Goal: Transaction & Acquisition: Purchase product/service

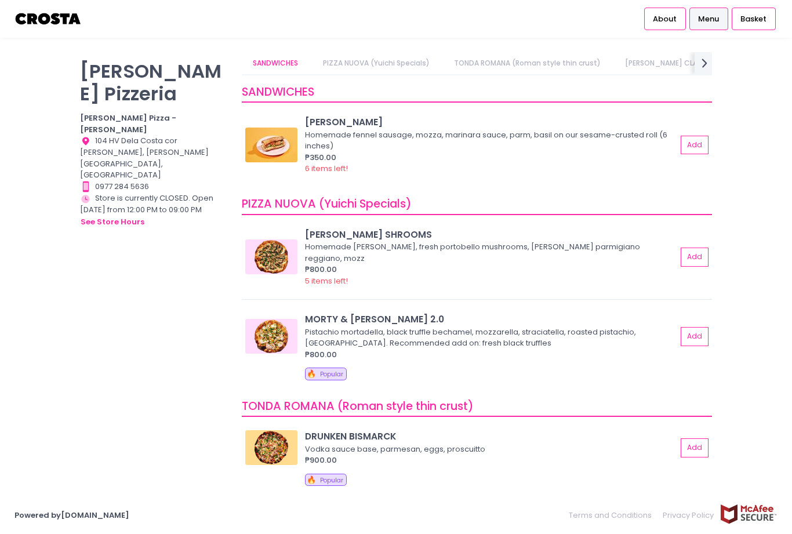
scroll to position [0, 24]
click at [703, 148] on button "Add" at bounding box center [694, 145] width 28 height 19
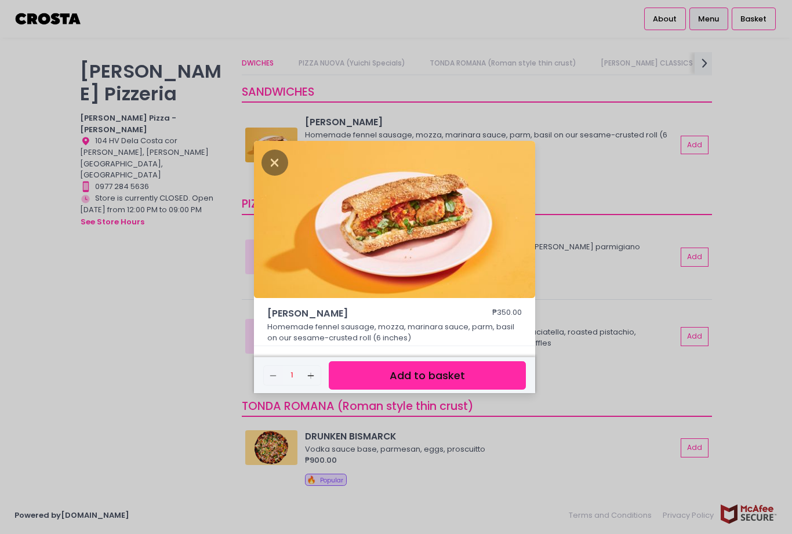
click at [473, 389] on button "Add to basket" at bounding box center [427, 375] width 197 height 28
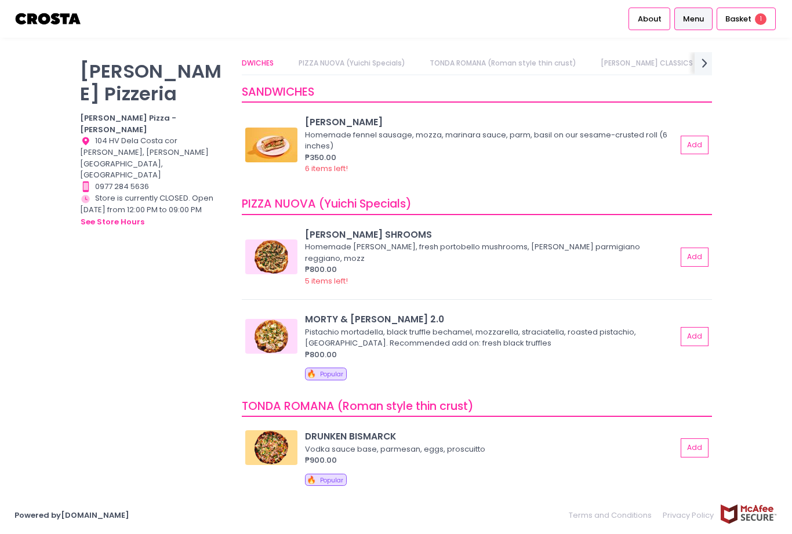
click at [746, 25] on div "Basket 1" at bounding box center [745, 19] width 59 height 23
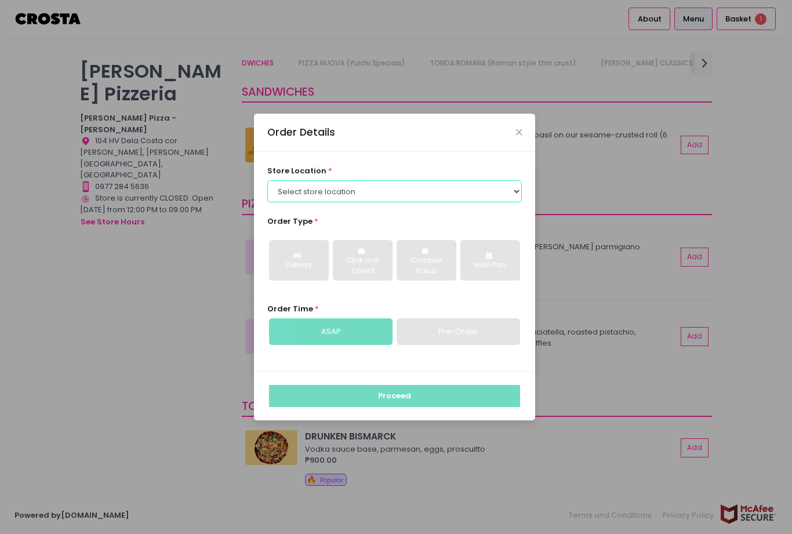
click at [511, 202] on select "Select store location [PERSON_NAME] Pizza - [PERSON_NAME] Pizza - [GEOGRAPHIC_D…" at bounding box center [394, 191] width 255 height 22
select select "65090bae48156caed44a5eb4"
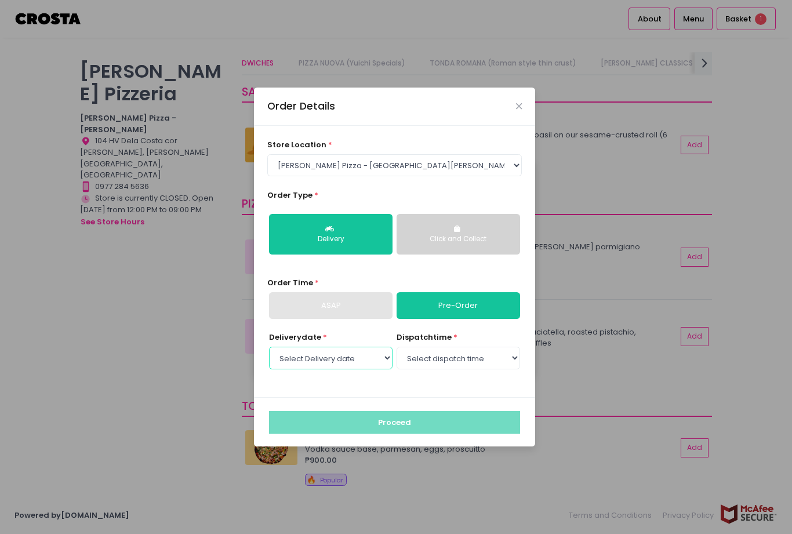
click at [384, 369] on select "Select Delivery date [DATE] [DATE] [DATE] [DATE] [DATE] [DATE]" at bounding box center [330, 358] width 123 height 22
select select "[DATE]"
click at [510, 369] on select "Select dispatch time 12:00 PM - 12:30 PM 12:30 PM - 01:00 PM 01:00 PM - 01:30 P…" at bounding box center [457, 358] width 123 height 22
select select "13:00"
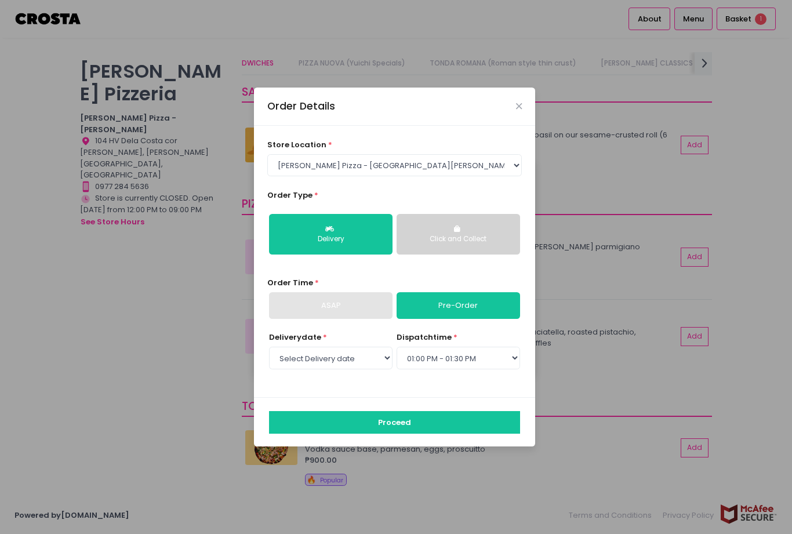
click at [417, 433] on button "Proceed" at bounding box center [394, 422] width 251 height 22
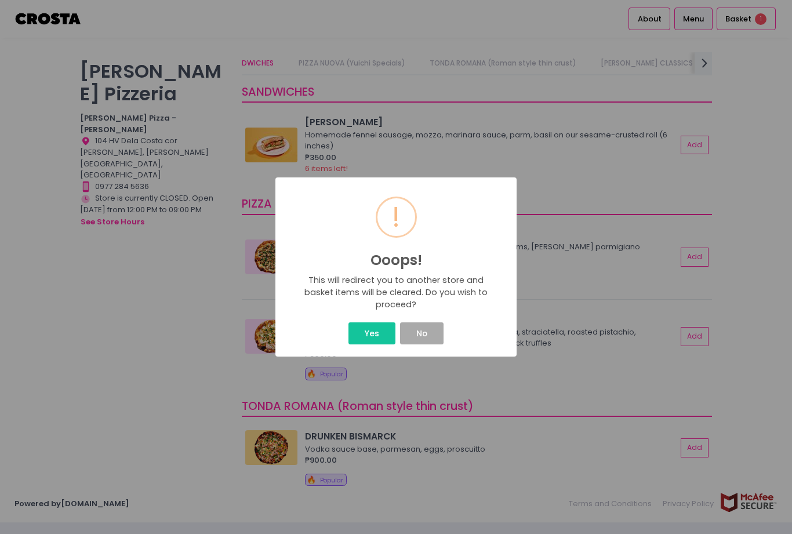
click at [373, 336] on button "Yes" at bounding box center [371, 333] width 46 height 22
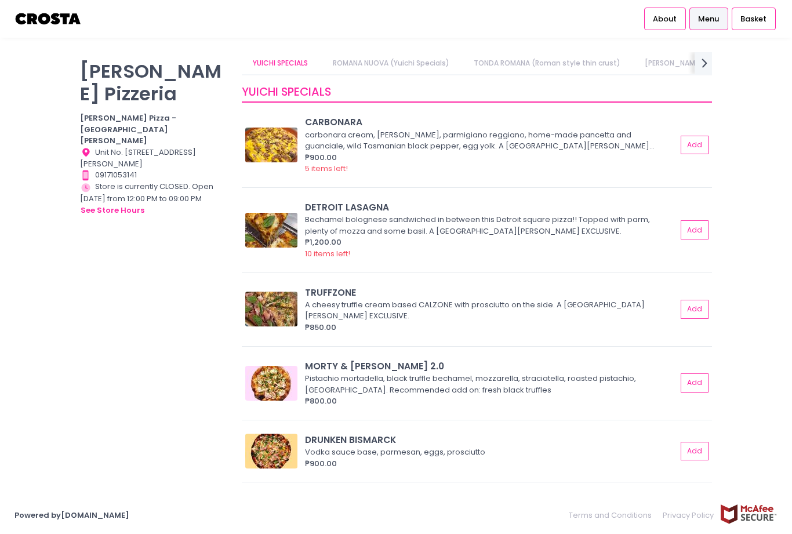
click at [698, 137] on button "Add" at bounding box center [694, 145] width 28 height 19
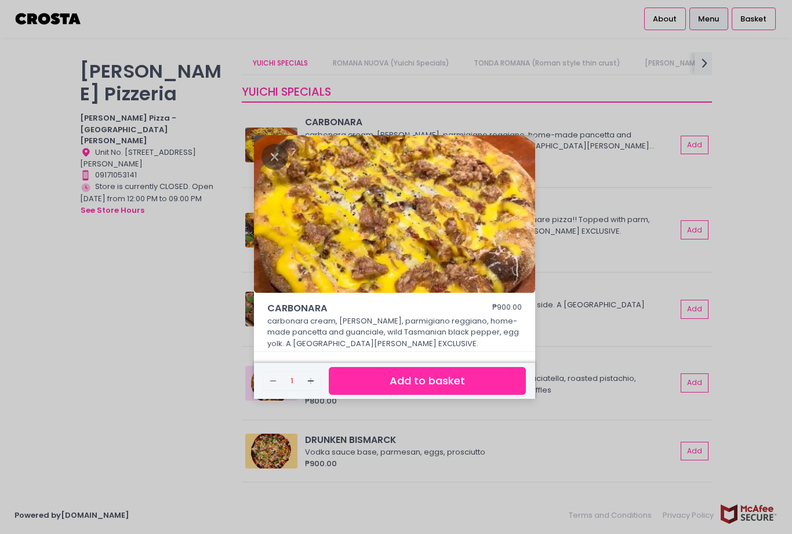
click at [465, 395] on button "Add to basket" at bounding box center [427, 381] width 197 height 28
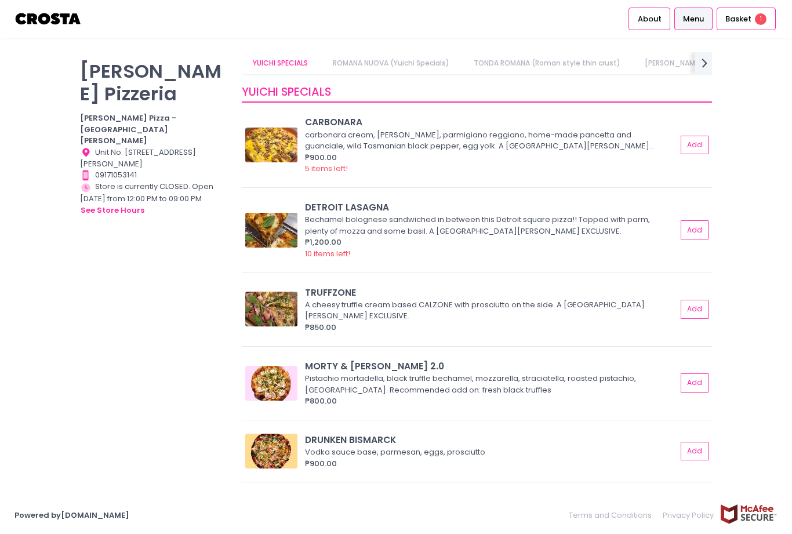
click at [706, 232] on button "Add" at bounding box center [694, 229] width 28 height 19
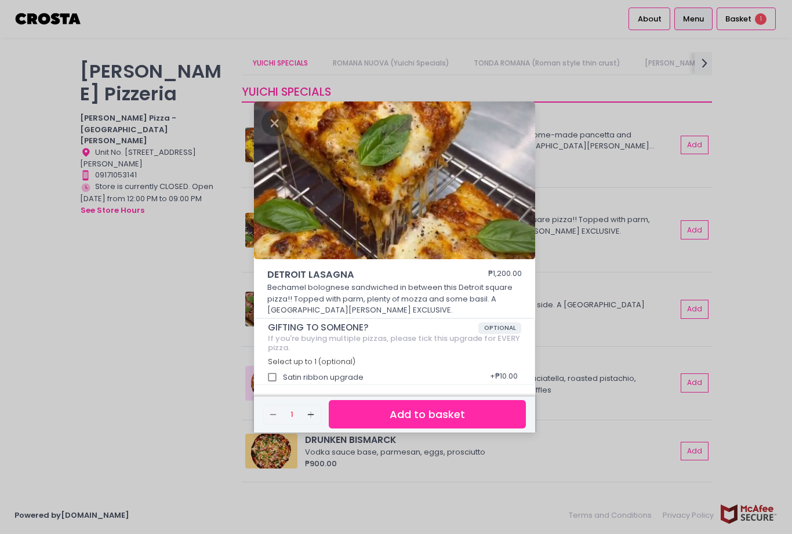
click at [475, 428] on button "Add to basket" at bounding box center [427, 414] width 197 height 28
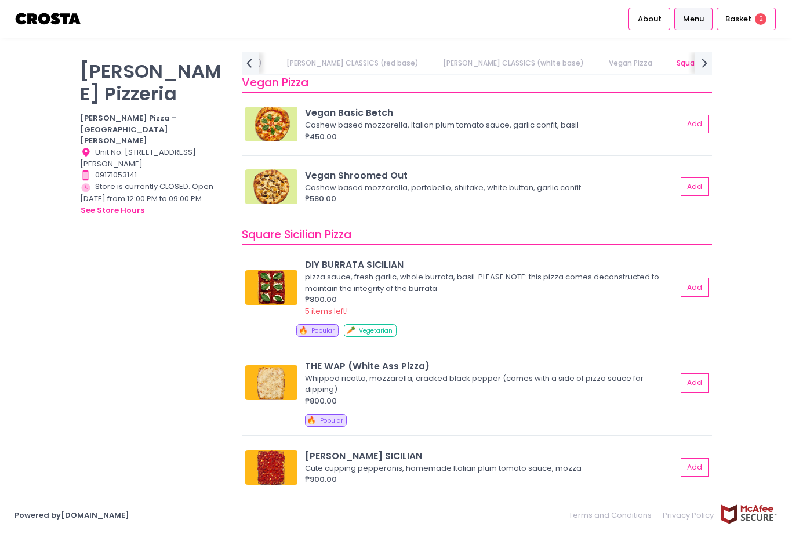
scroll to position [1279, 0]
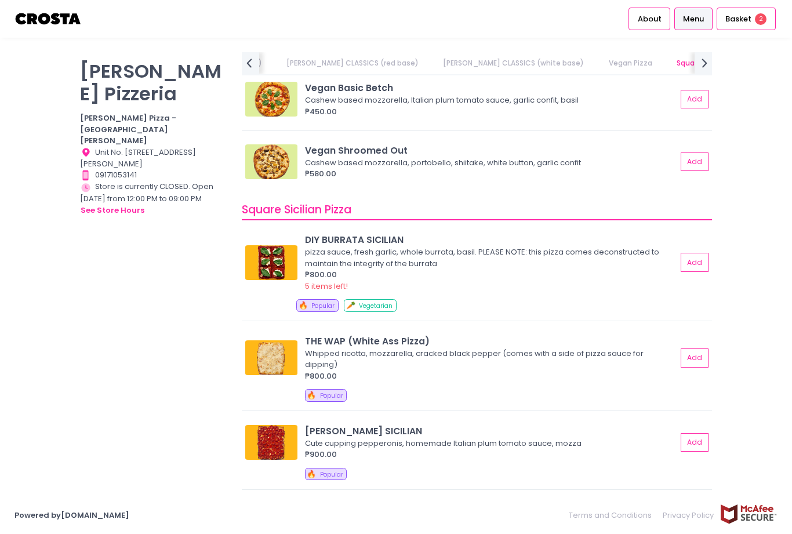
click at [699, 433] on button "Add" at bounding box center [694, 442] width 28 height 19
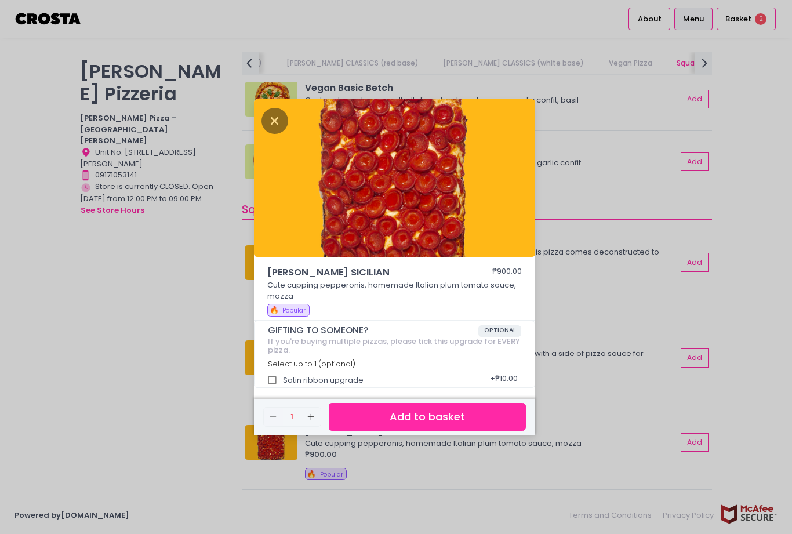
click at [485, 431] on button "Add to basket" at bounding box center [427, 417] width 197 height 28
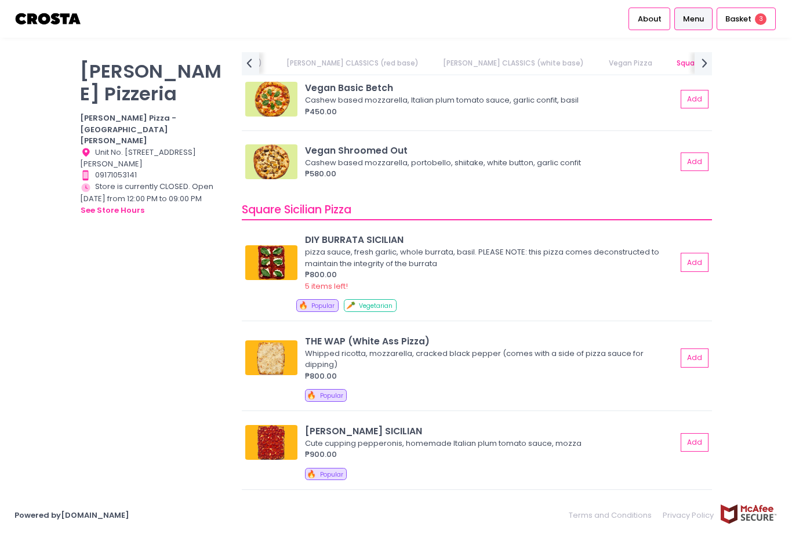
click at [760, 21] on span "3" at bounding box center [761, 19] width 12 height 12
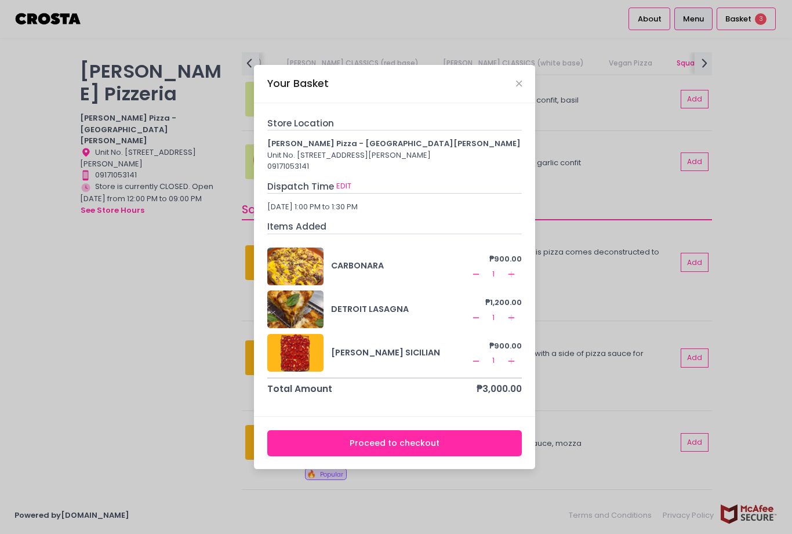
click at [433, 456] on button "Proceed to checkout" at bounding box center [394, 443] width 255 height 26
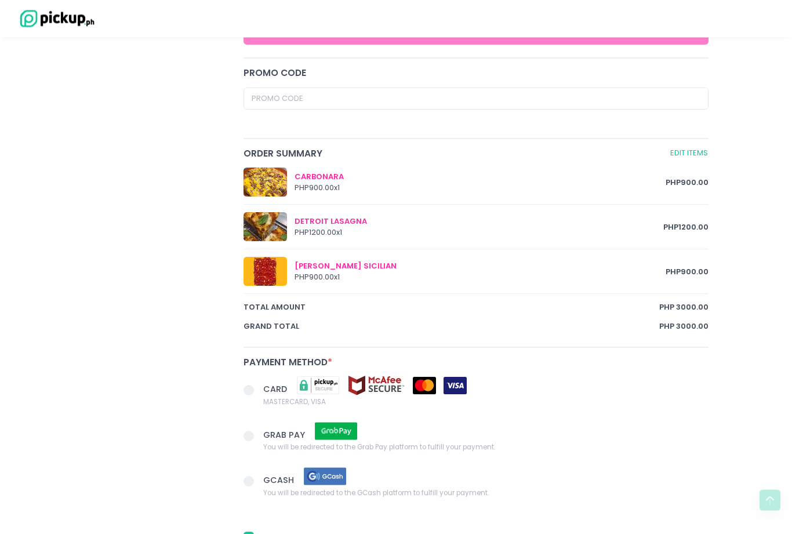
scroll to position [585, 0]
